Goal: Task Accomplishment & Management: Manage account settings

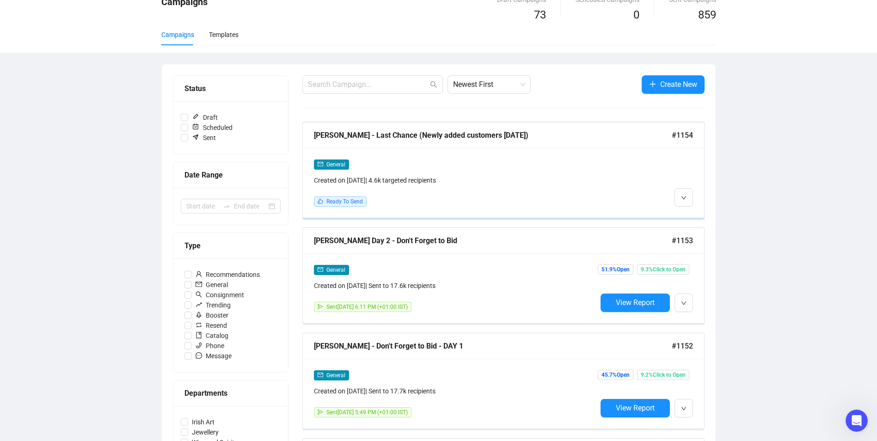
click at [445, 190] on div "General Created on [DATE] | 4.6k targeted recipients Ready To Send" at bounding box center [455, 183] width 283 height 48
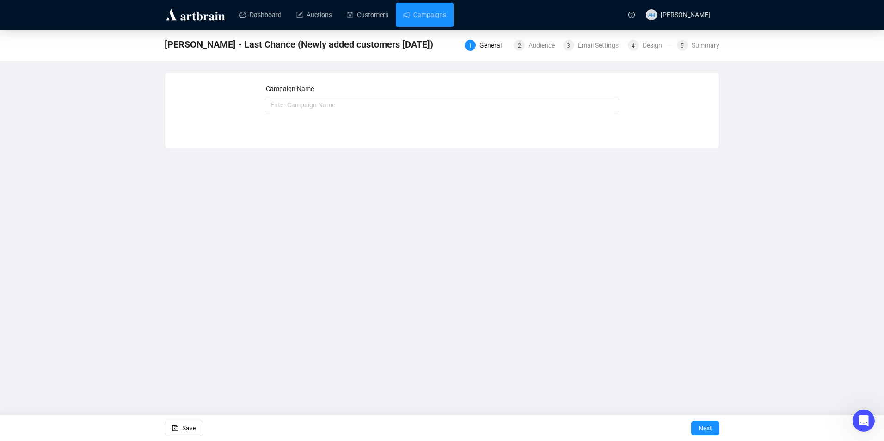
type input "[PERSON_NAME] - Last Chance (Newly added customers [DATE])"
click at [529, 43] on div "Audience" at bounding box center [544, 45] width 32 height 11
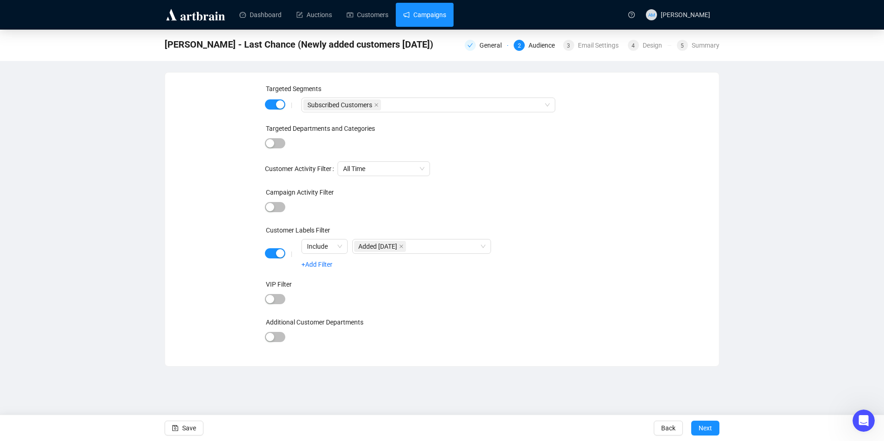
drag, startPoint x: 420, startPoint y: 8, endPoint x: 415, endPoint y: 15, distance: 8.1
click at [420, 8] on link "Campaigns" at bounding box center [424, 15] width 43 height 24
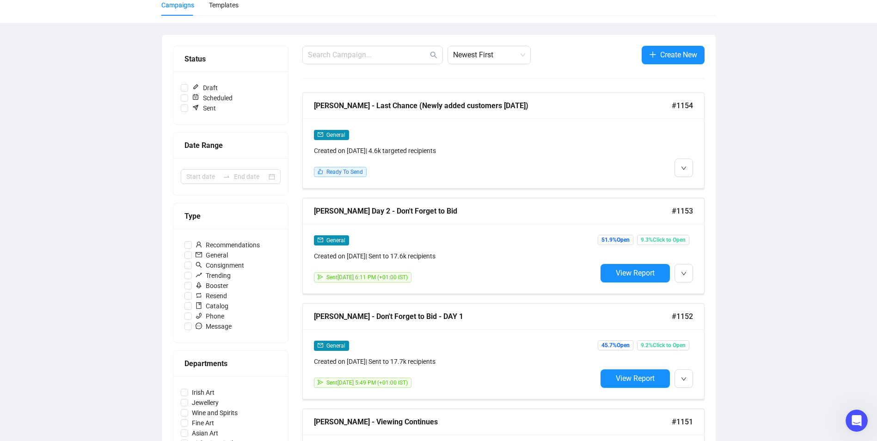
scroll to position [92, 0]
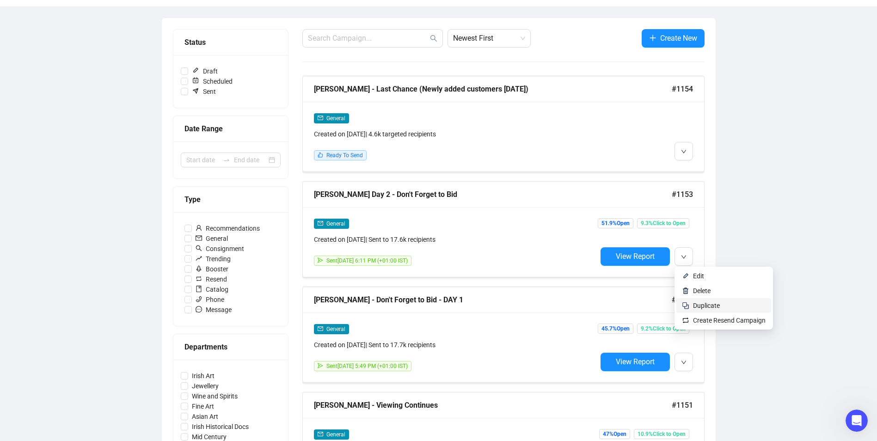
click at [698, 310] on span "Duplicate" at bounding box center [729, 305] width 73 height 10
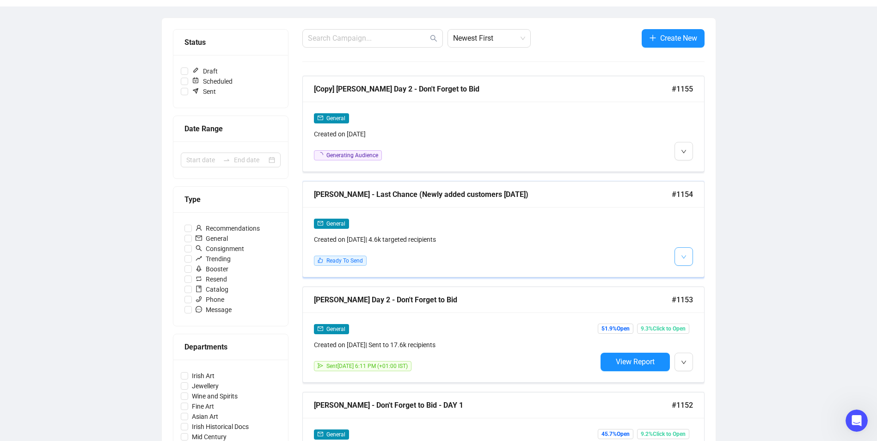
click at [688, 256] on button "button" at bounding box center [683, 256] width 18 height 18
click at [686, 274] on img at bounding box center [685, 275] width 7 height 7
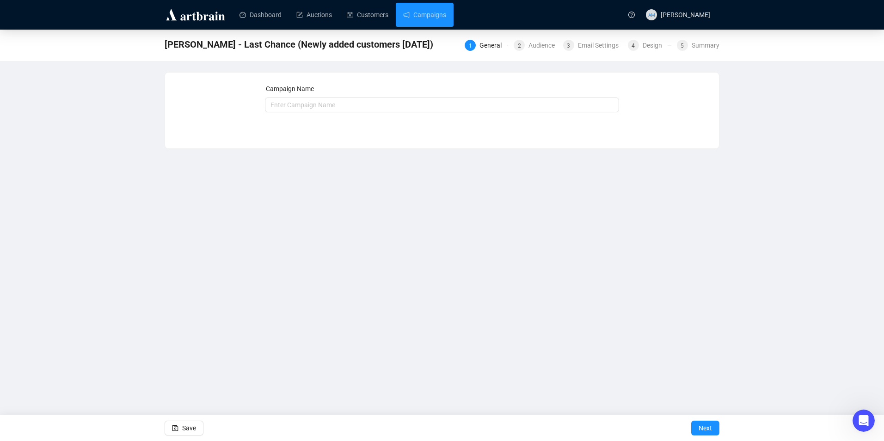
type input "[PERSON_NAME] - Last Chance (Newly added customers [DATE])"
click at [603, 46] on div "Email Settings" at bounding box center [601, 45] width 46 height 11
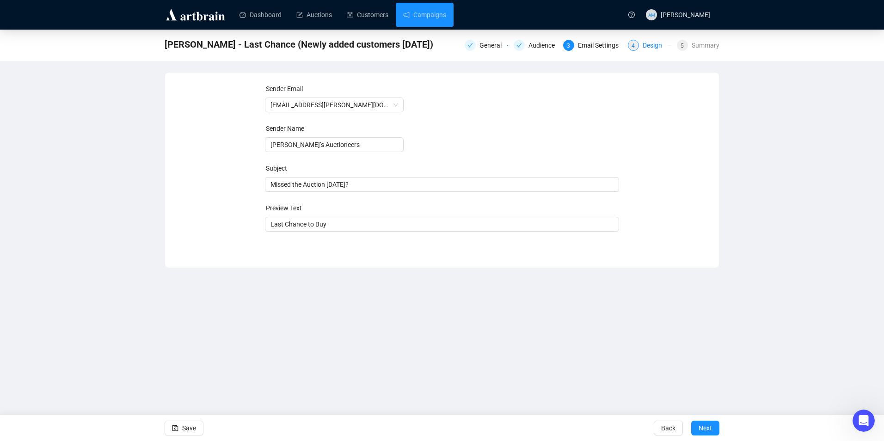
click at [634, 49] on span "4" at bounding box center [632, 46] width 3 height 6
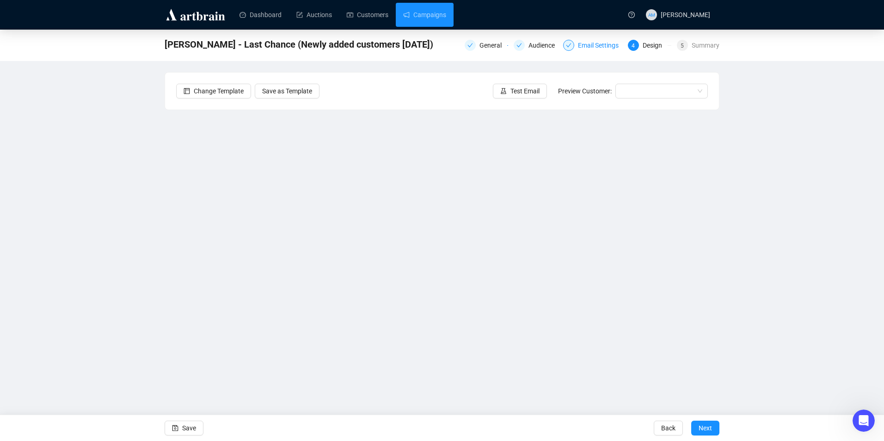
click at [601, 45] on div "Email Settings" at bounding box center [601, 45] width 46 height 11
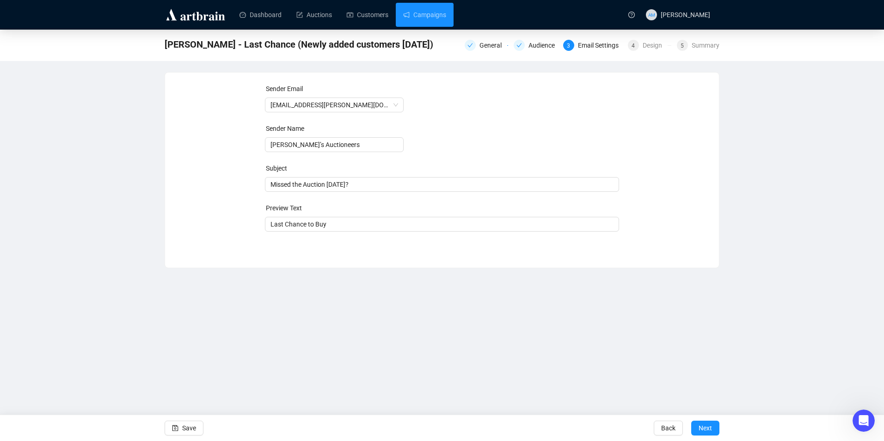
click at [548, 57] on div "[PERSON_NAME] - Last Chance (Newly added customers [DATE]) General Audience 3 E…" at bounding box center [442, 45] width 884 height 31
click at [636, 43] on div "4" at bounding box center [633, 45] width 11 height 11
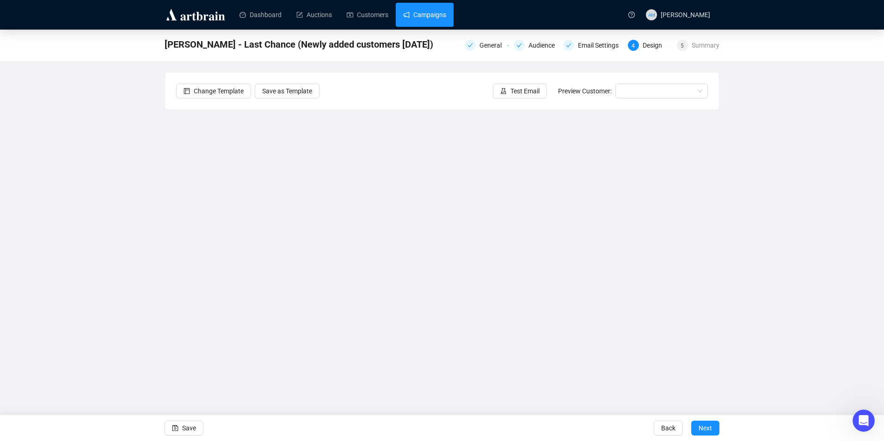
click at [432, 17] on link "Campaigns" at bounding box center [424, 15] width 43 height 24
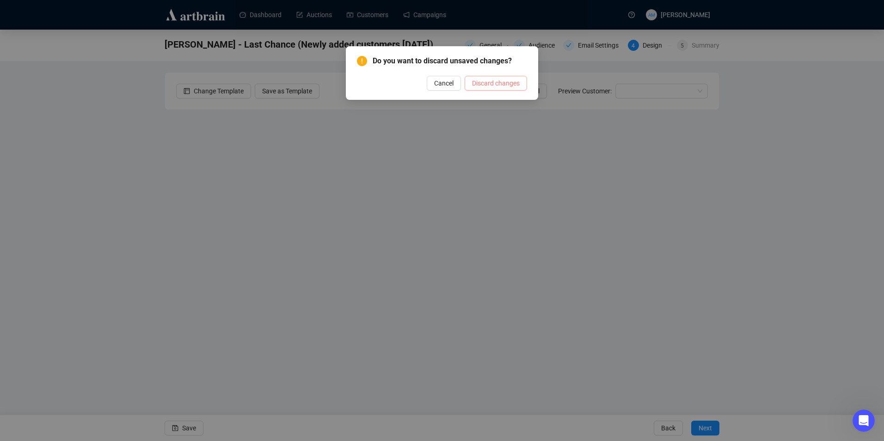
click at [487, 81] on span "Discard changes" at bounding box center [496, 83] width 48 height 10
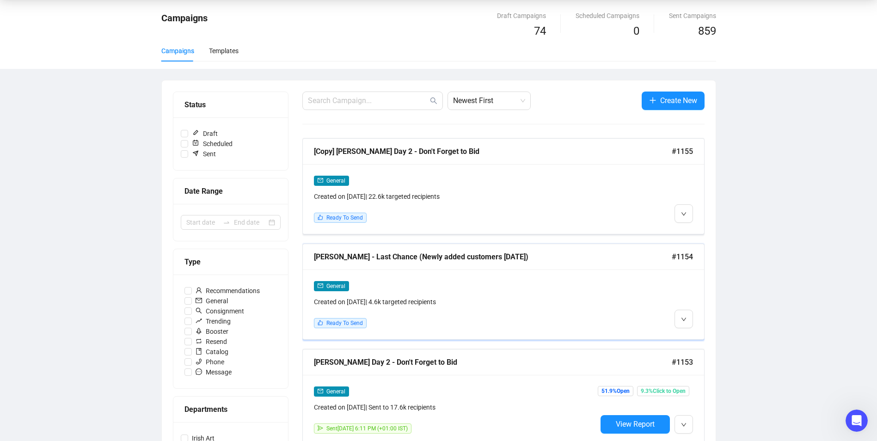
scroll to position [46, 0]
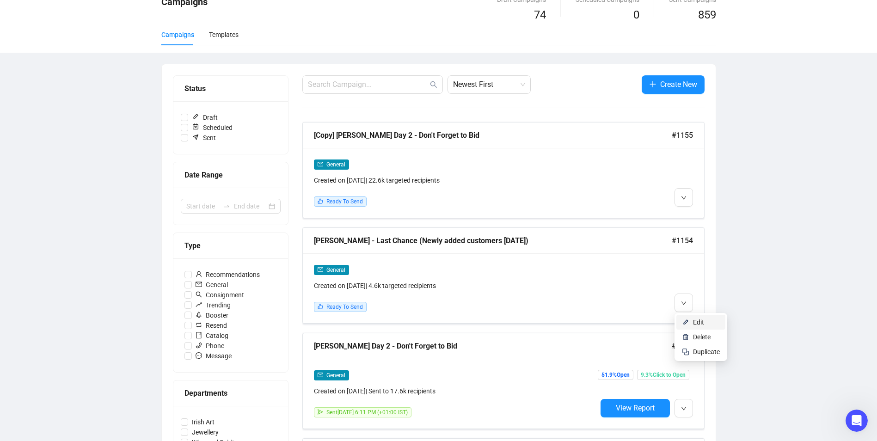
click at [697, 318] on span "Edit" at bounding box center [698, 321] width 11 height 7
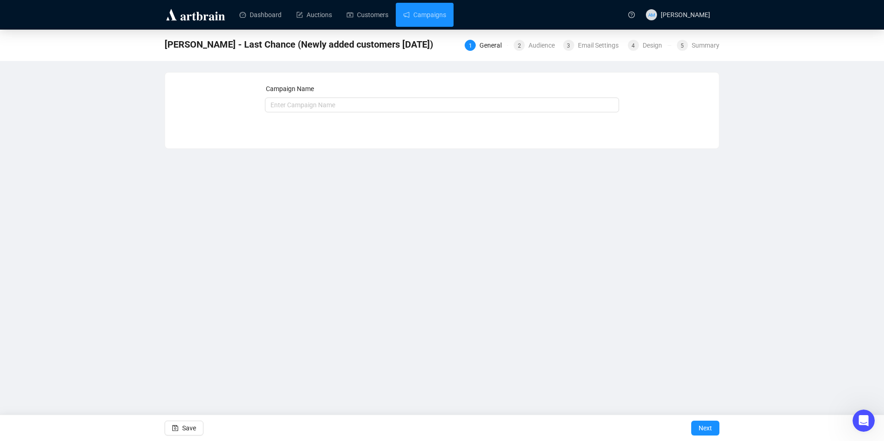
type input "[PERSON_NAME] - Last Chance (Newly added customers [DATE])"
click at [599, 48] on div "Email Settings" at bounding box center [601, 45] width 46 height 11
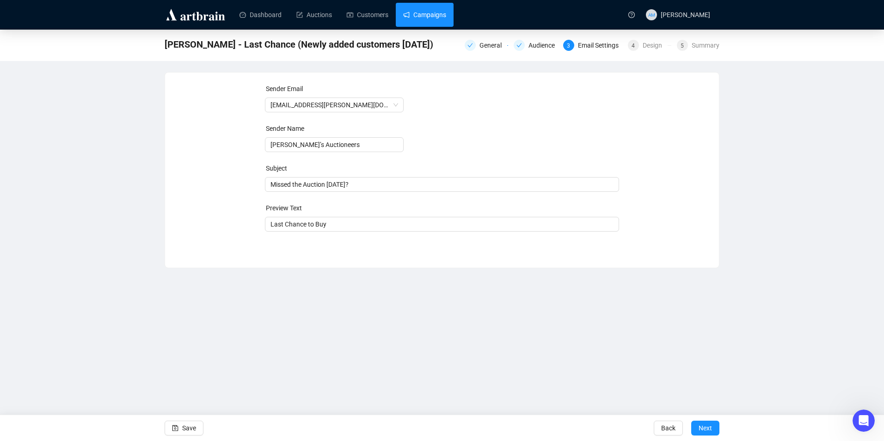
click at [436, 24] on link "Campaigns" at bounding box center [424, 15] width 43 height 24
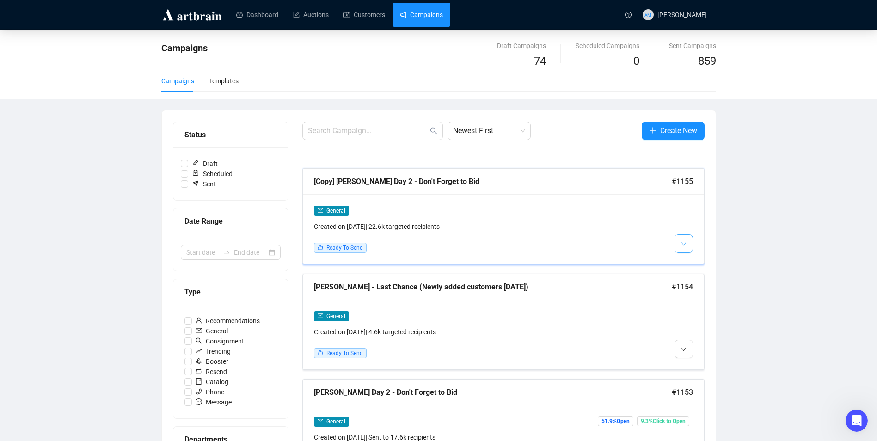
click at [676, 249] on button "button" at bounding box center [683, 243] width 18 height 18
click at [693, 262] on span "Edit" at bounding box center [698, 263] width 11 height 7
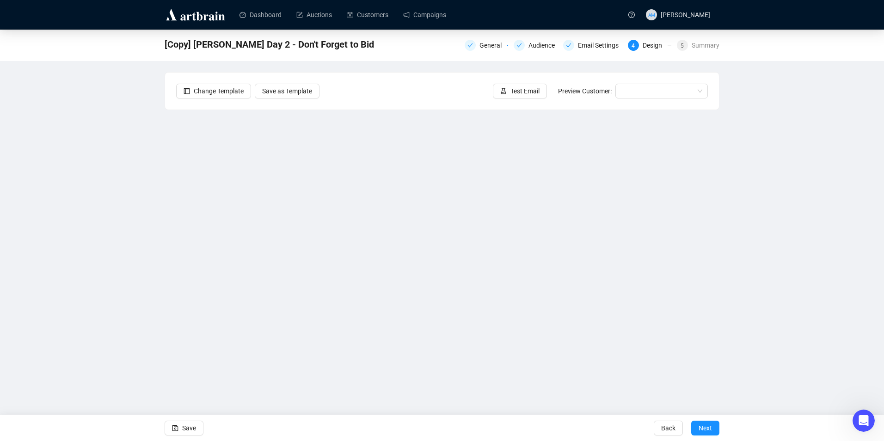
click at [31, 199] on div "[Copy] [PERSON_NAME] Day 2 - Don't Forget to Bid General Audience Email Setting…" at bounding box center [442, 206] width 884 height 353
click at [184, 430] on span "Save" at bounding box center [189, 428] width 14 height 26
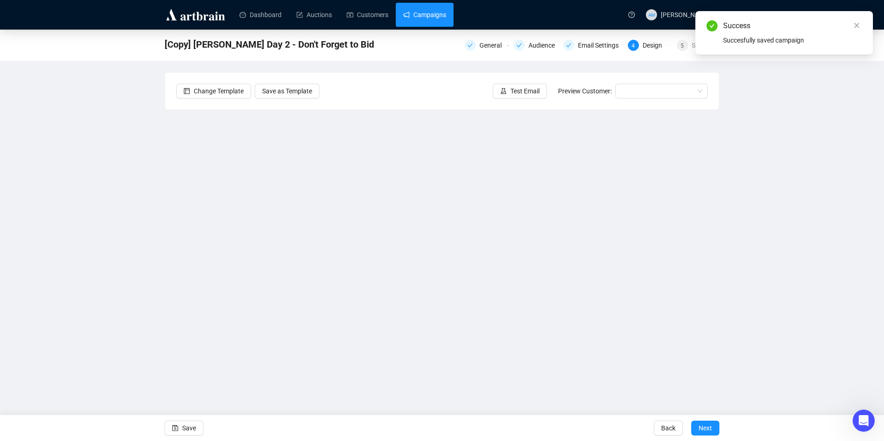
click at [419, 15] on link "Campaigns" at bounding box center [424, 15] width 43 height 24
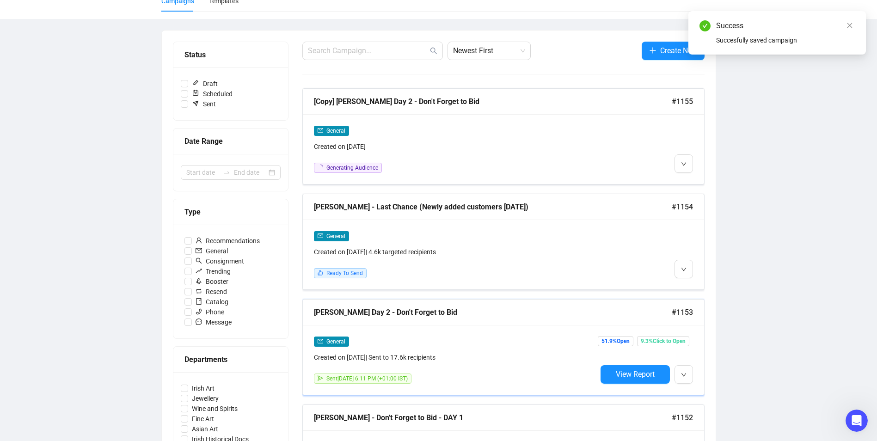
scroll to position [92, 0]
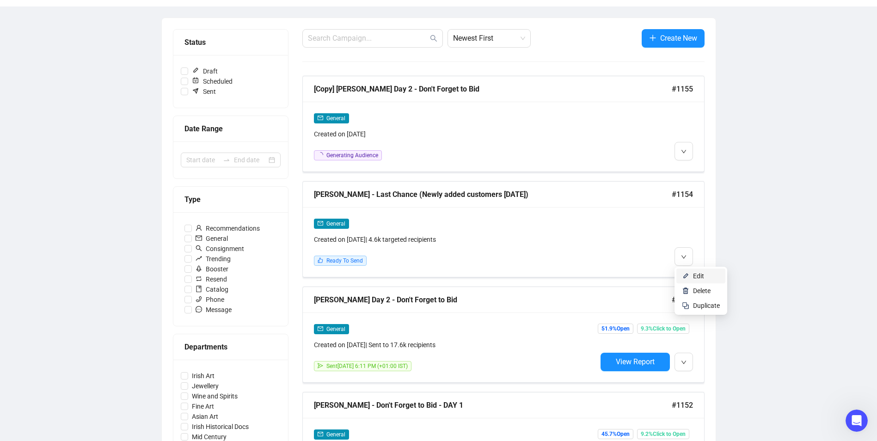
click at [694, 275] on span "Edit" at bounding box center [698, 275] width 11 height 7
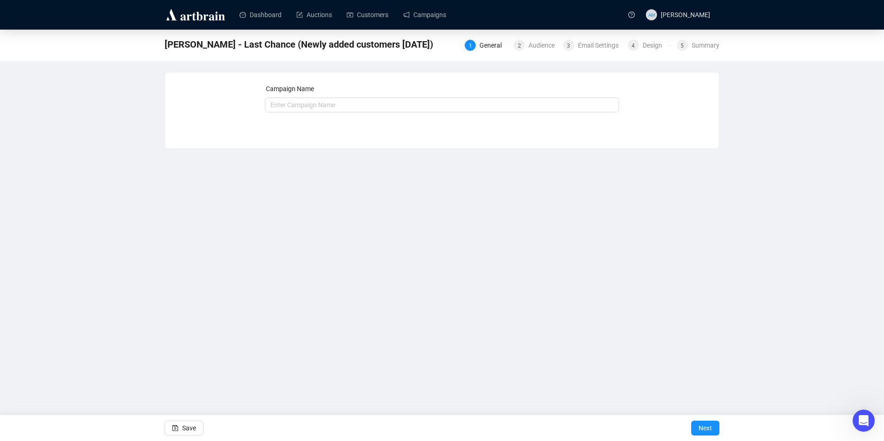
type input "[PERSON_NAME] - Last Chance (Newly added customers [DATE])"
click at [644, 43] on div "Design" at bounding box center [654, 45] width 25 height 11
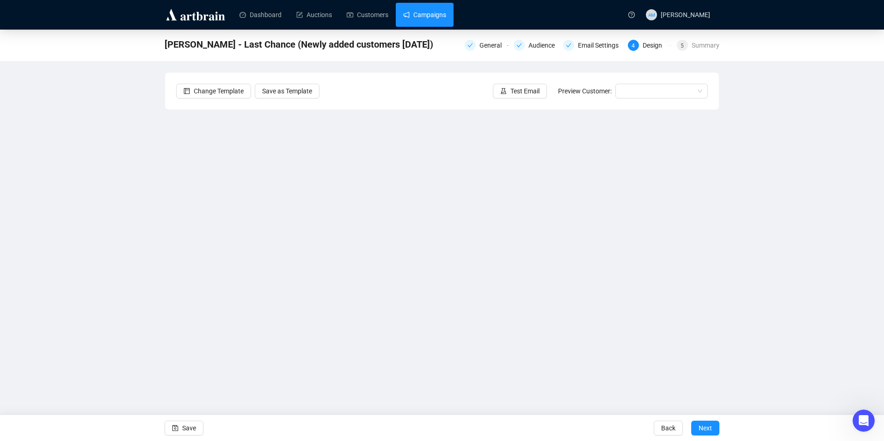
click at [427, 20] on link "Campaigns" at bounding box center [424, 15] width 43 height 24
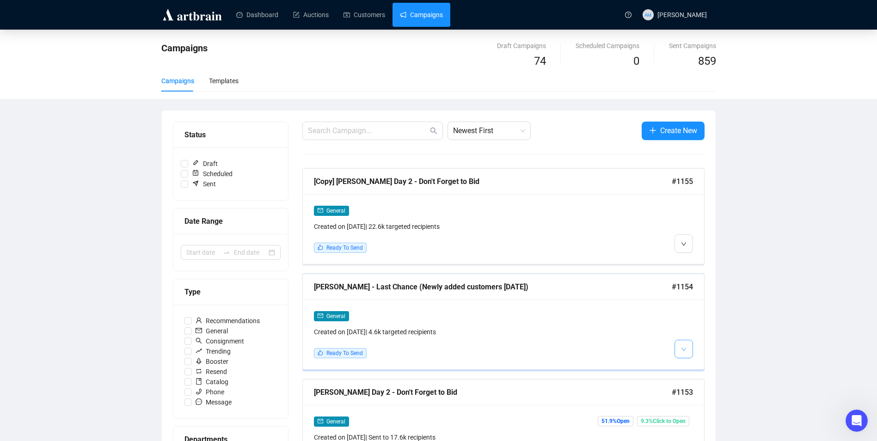
click at [688, 350] on button "button" at bounding box center [683, 349] width 18 height 18
click at [686, 351] on icon "down" at bounding box center [684, 350] width 6 height 6
click at [703, 370] on span "Edit" at bounding box center [698, 368] width 11 height 7
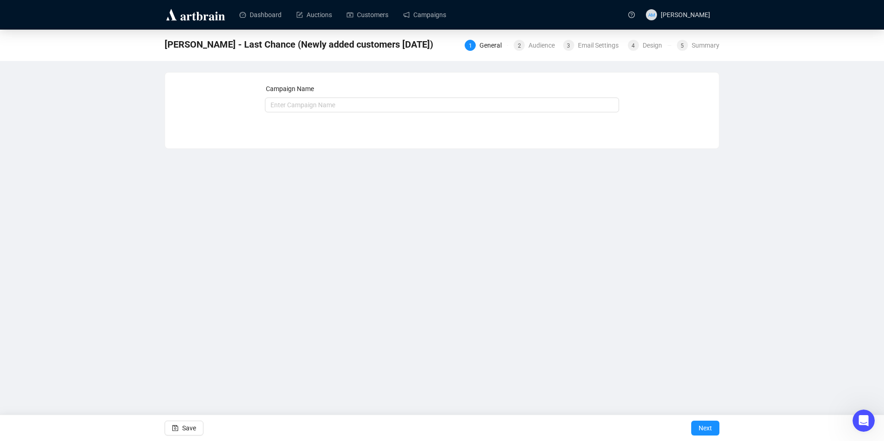
type input "[PERSON_NAME] - Last Chance (Newly added customers [DATE])"
click at [641, 41] on div "4 Design" at bounding box center [649, 45] width 43 height 11
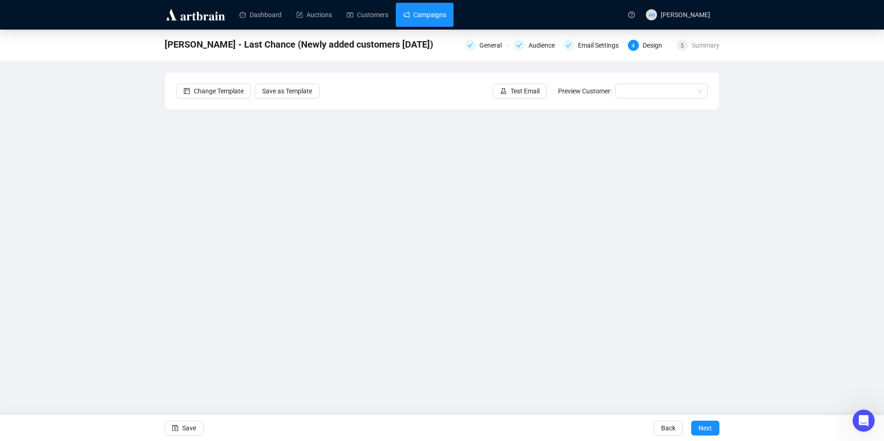
click at [419, 14] on link "Campaigns" at bounding box center [424, 15] width 43 height 24
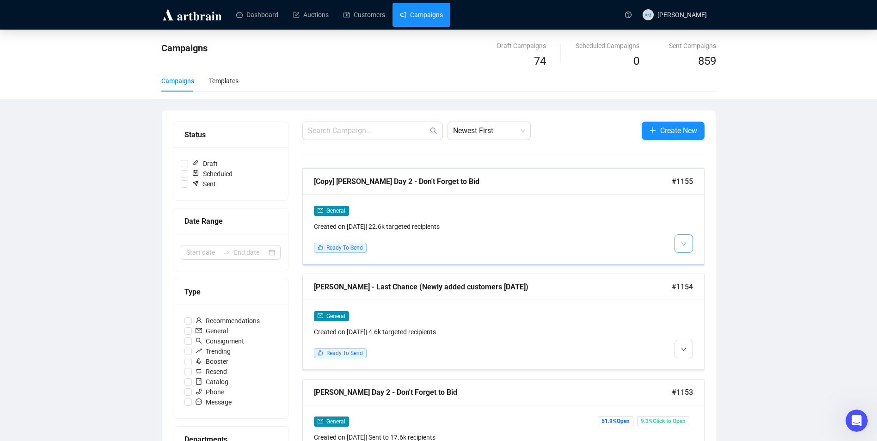
click at [682, 246] on icon "down" at bounding box center [684, 244] width 6 height 6
click at [687, 265] on img at bounding box center [685, 263] width 7 height 7
